Goal: Obtain resource: Obtain resource

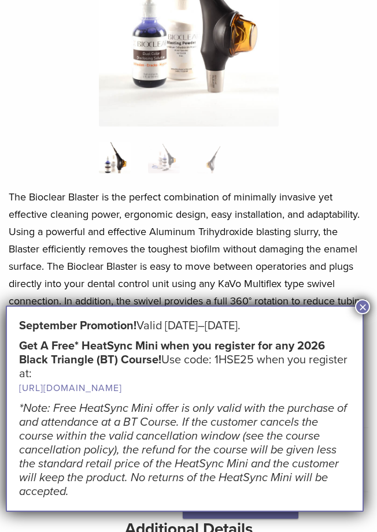
scroll to position [289, 0]
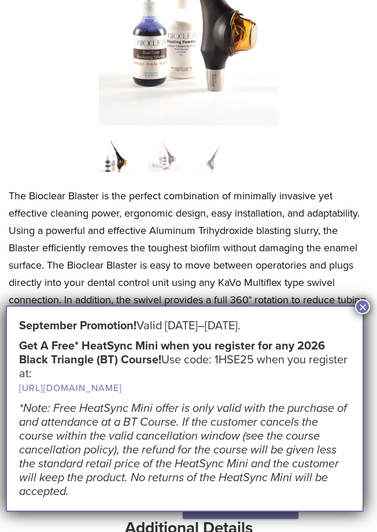
click at [362, 303] on button "×" at bounding box center [362, 306] width 15 height 15
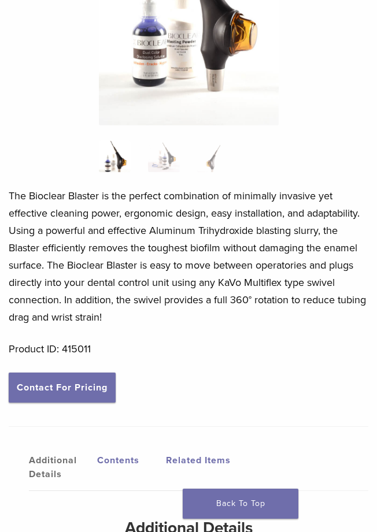
scroll to position [0, 0]
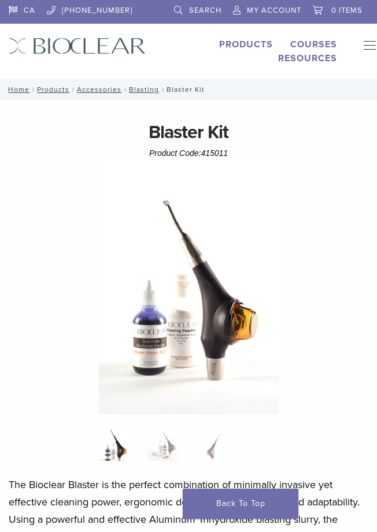
click at [370, 42] on button "Primary Navigation" at bounding box center [365, 46] width 23 height 17
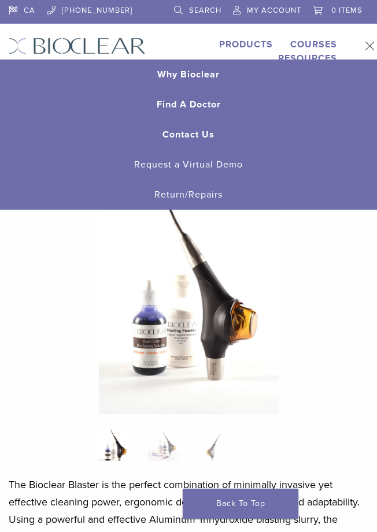
click at [369, 45] on button "Primary Navigation" at bounding box center [365, 46] width 23 height 17
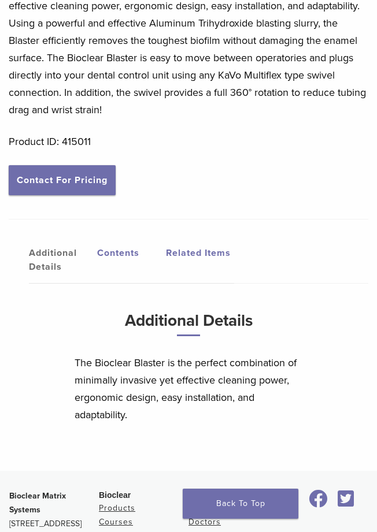
scroll to position [691, 0]
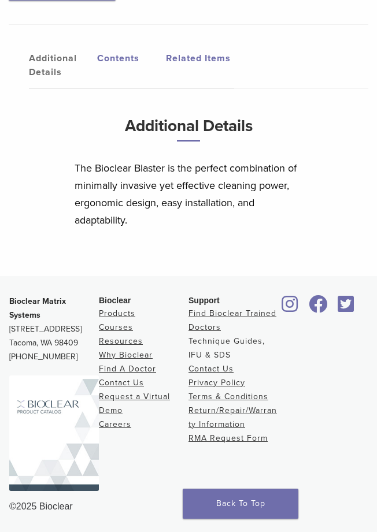
click at [217, 343] on link "Technique Guides, IFU & SDS" at bounding box center [226, 348] width 76 height 24
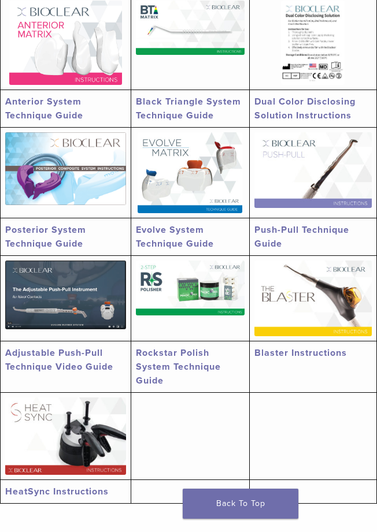
scroll to position [404, 0]
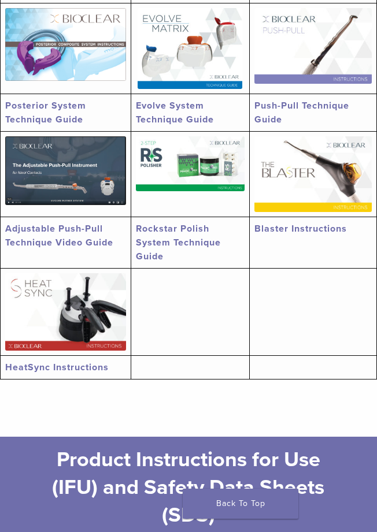
click at [279, 229] on link "Blaster Instructions" at bounding box center [300, 229] width 92 height 12
